Goal: Check status

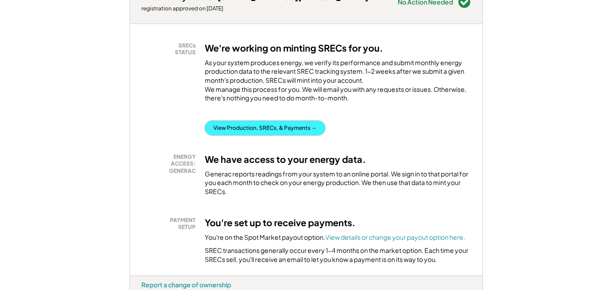
click at [264, 135] on button "View Production, SRECs, & Payments →" at bounding box center [265, 128] width 120 height 14
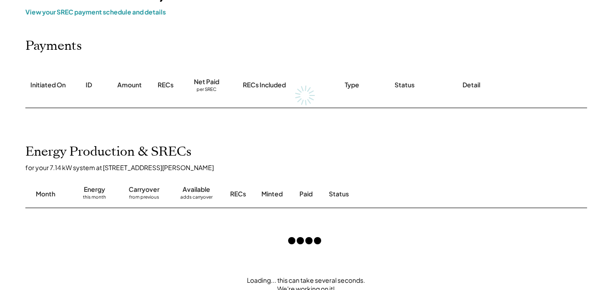
scroll to position [109, 0]
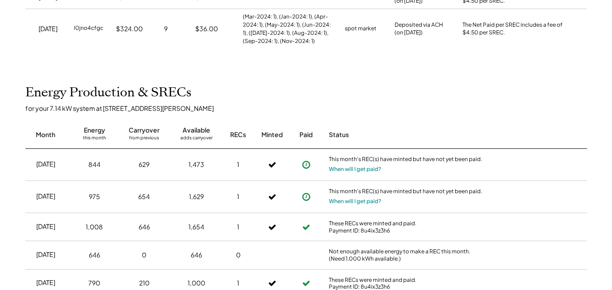
scroll to position [284, 0]
